Goal: Check status: Check status

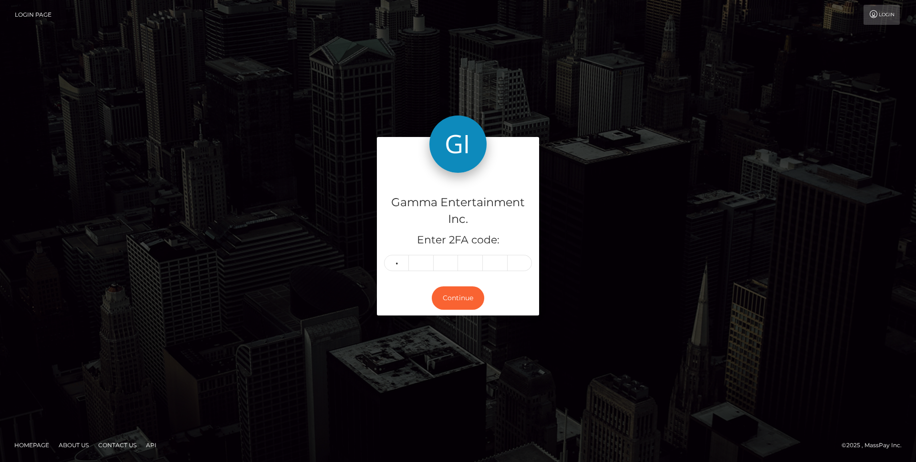
type input "5"
type input "9"
type input "8"
type input "0"
type input "9"
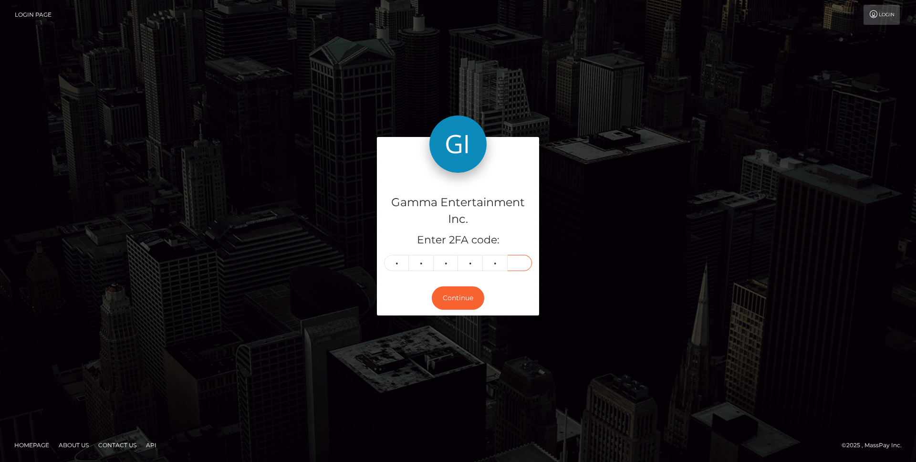
type input "3"
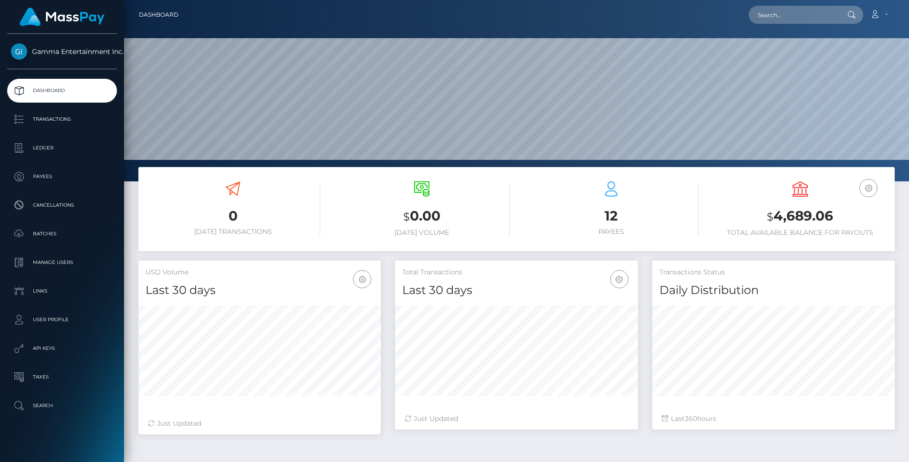
scroll to position [169, 243]
click at [54, 178] on p "Payees" at bounding box center [62, 176] width 102 height 14
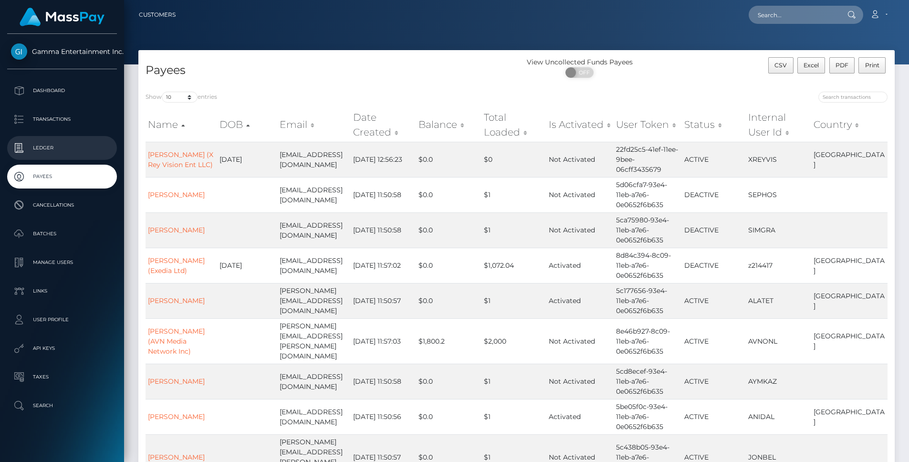
click at [61, 151] on p "Ledger" at bounding box center [62, 148] width 102 height 14
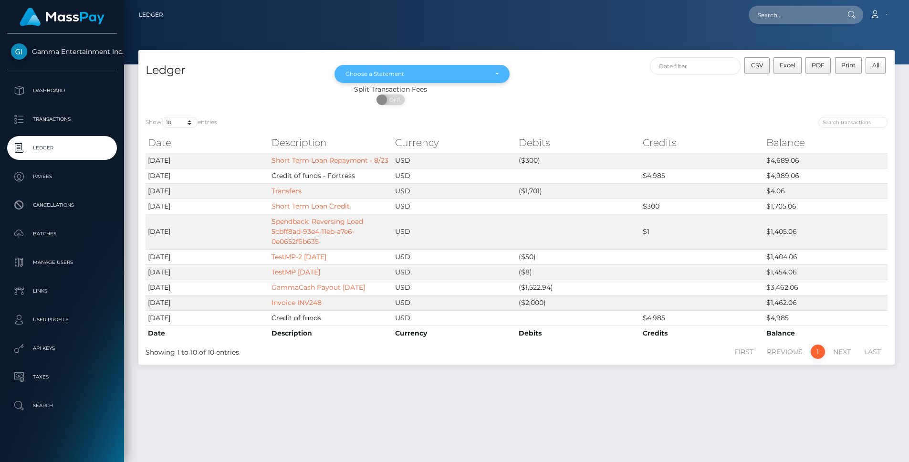
click at [483, 72] on div "Choose a Statement" at bounding box center [416, 74] width 142 height 8
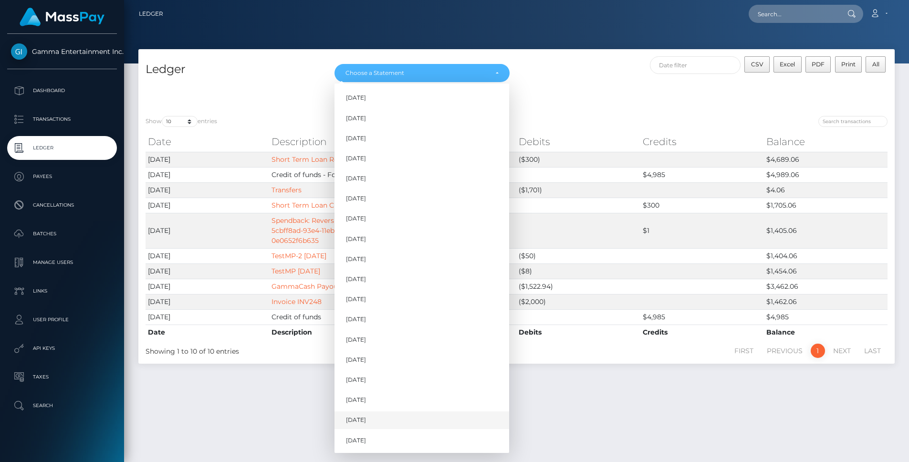
scroll to position [700, 0]
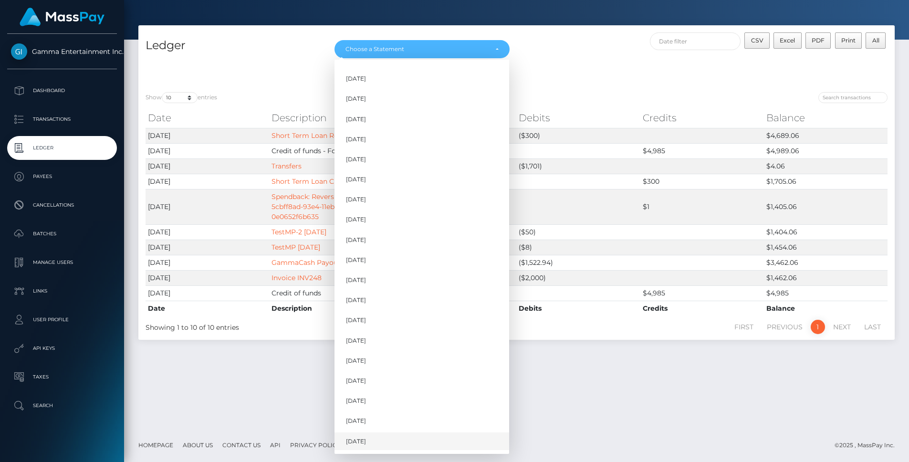
click at [352, 440] on span "[DATE]" at bounding box center [356, 441] width 20 height 9
select select "[DATE]"
